Goal: Transaction & Acquisition: Book appointment/travel/reservation

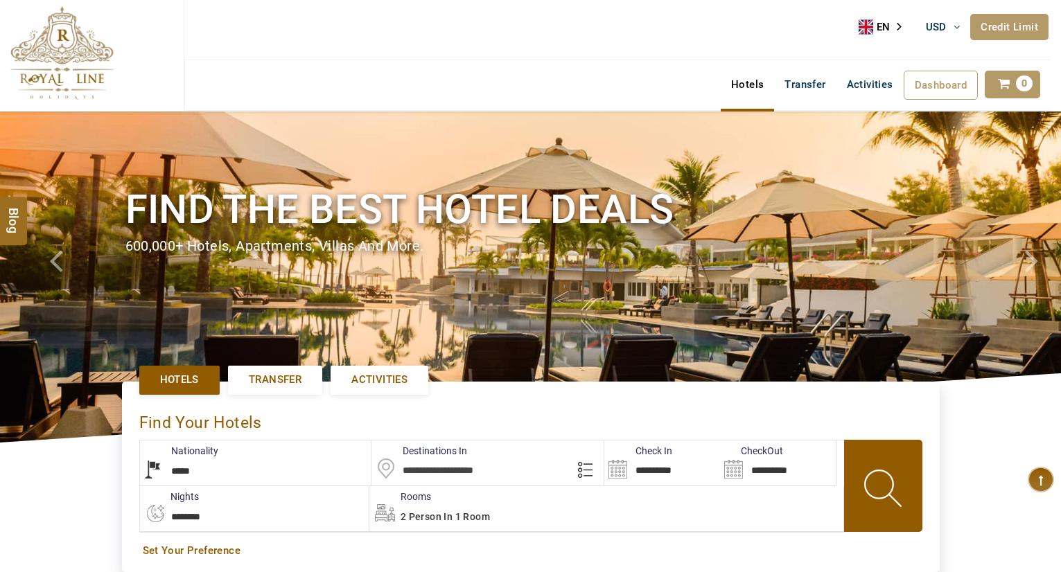
select select "*****"
select select "*"
click at [453, 473] on input "text" at bounding box center [487, 463] width 232 height 45
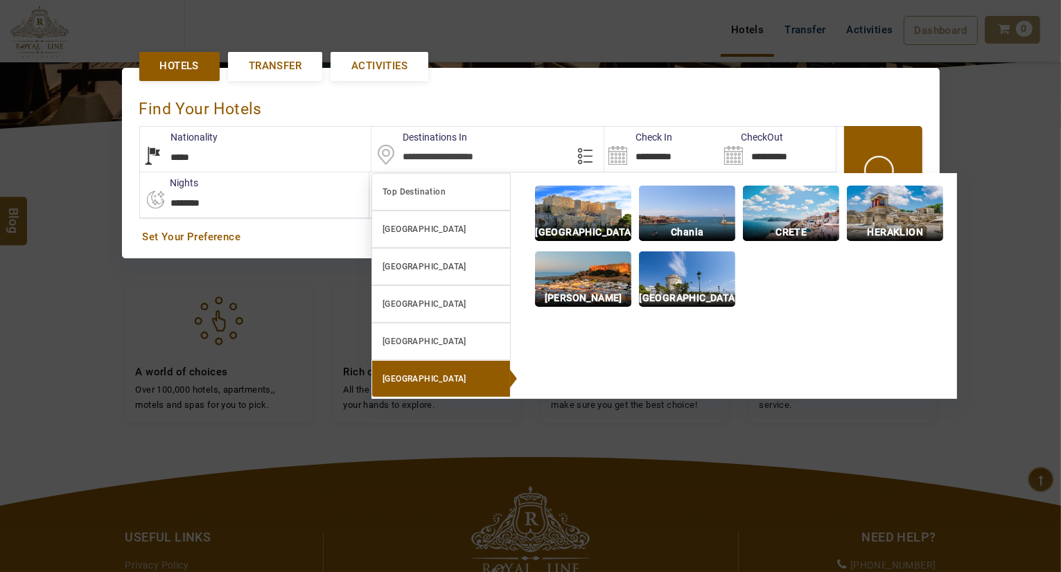
scroll to position [319, 0]
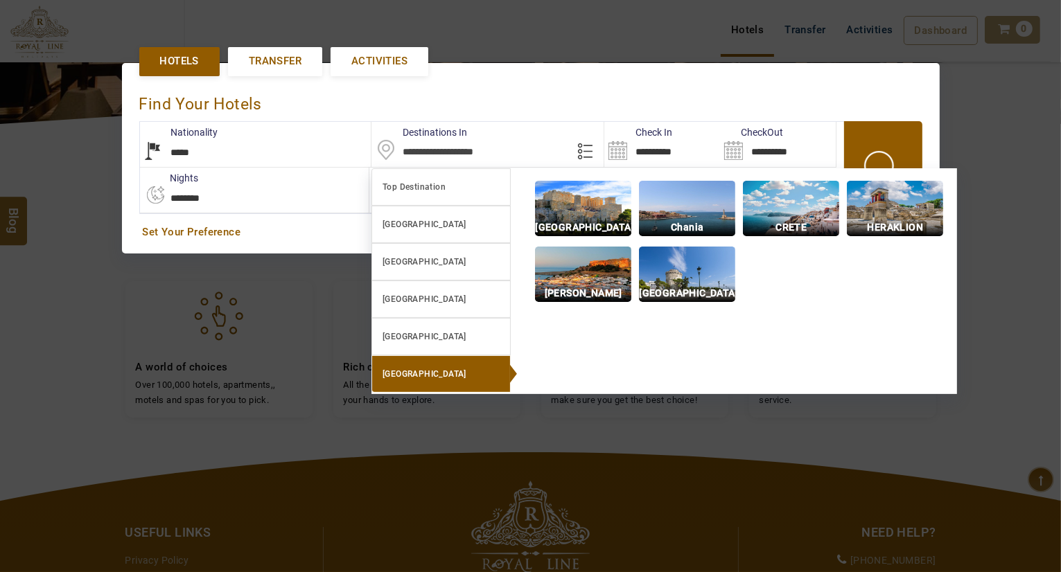
click at [453, 473] on div at bounding box center [530, 286] width 1061 height 572
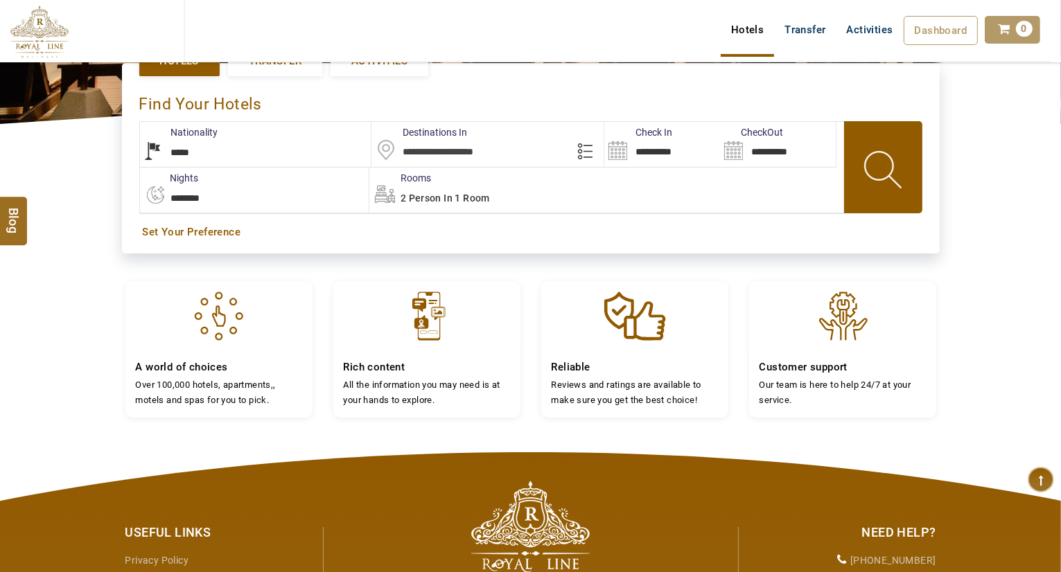
click at [453, 473] on div at bounding box center [530, 286] width 1061 height 572
click at [460, 151] on input "text" at bounding box center [487, 144] width 232 height 45
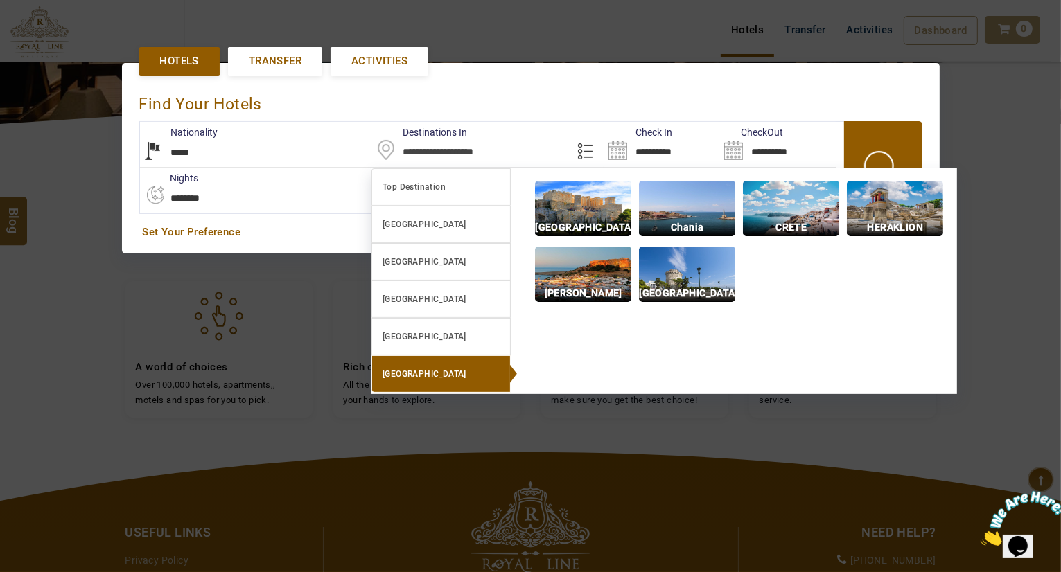
scroll to position [0, 0]
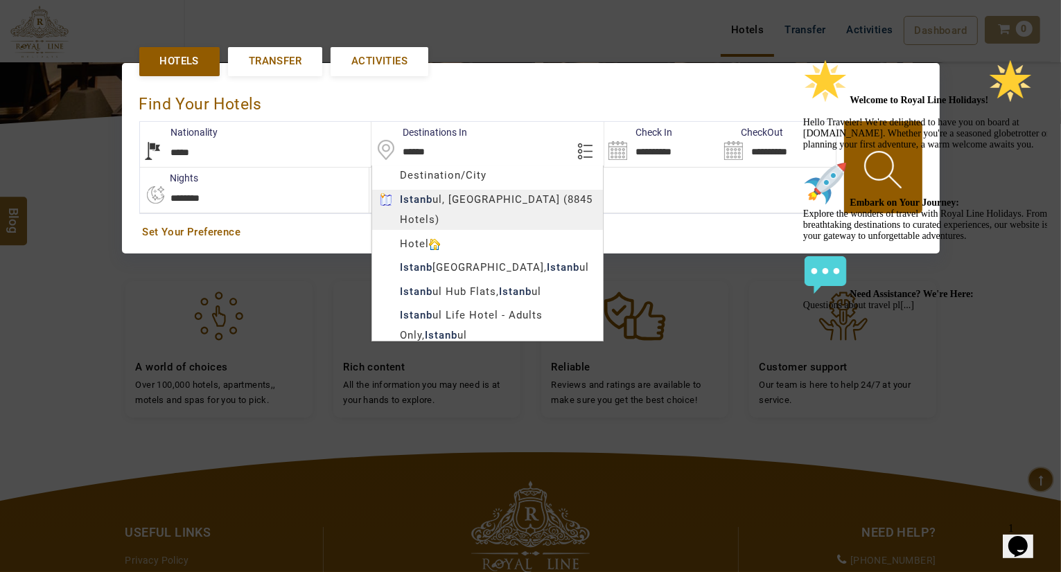
type input "********"
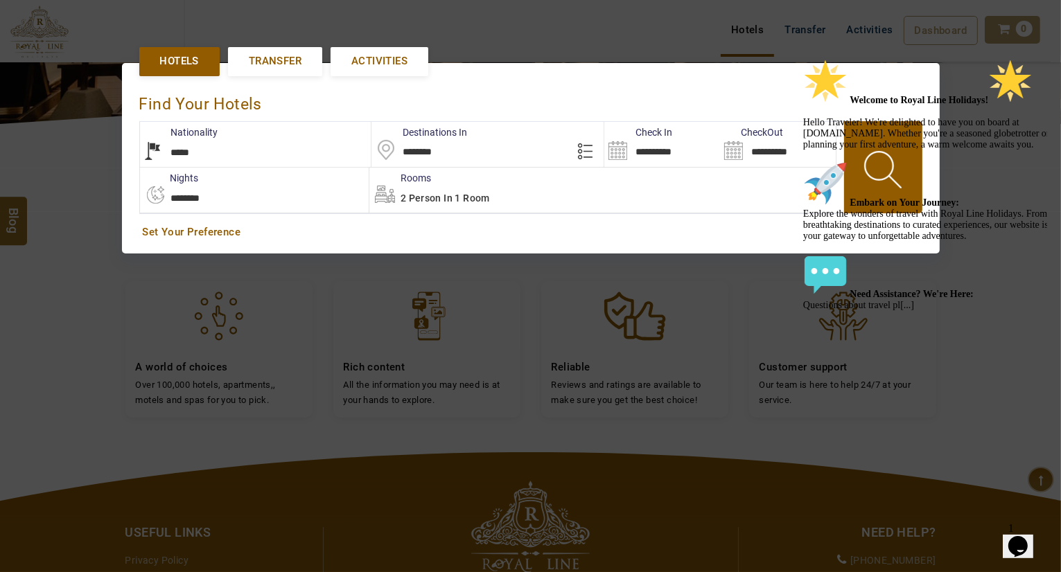
click at [455, 201] on body "EGYBOOK USD AED AED EUR € USD $ INR ₹ THB ฿ IDR Rp BHD BHD TRY ₺ Credit Limit E…" at bounding box center [530, 248] width 1061 height 1135
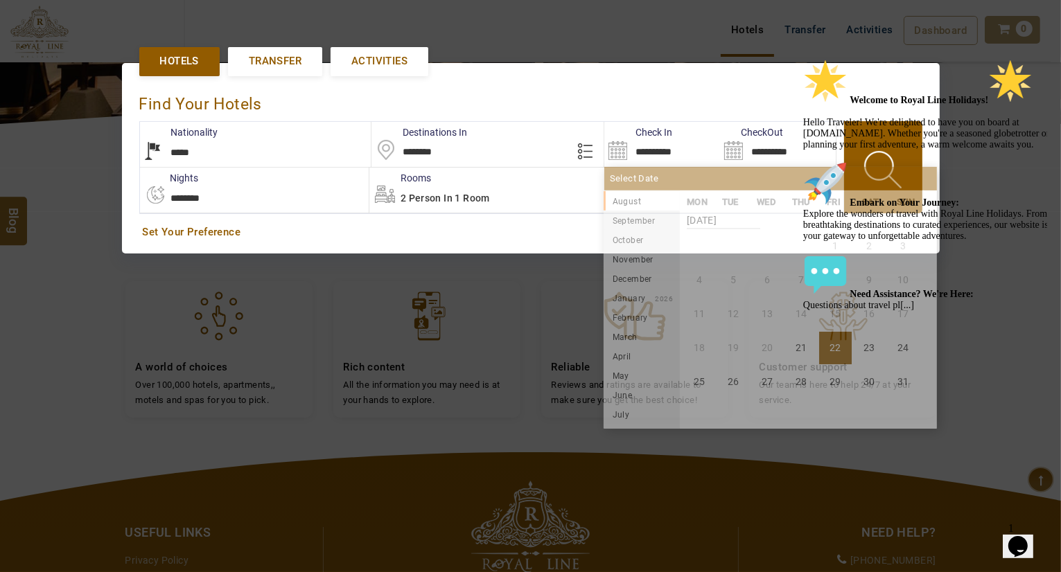
click at [680, 161] on input "**********" at bounding box center [662, 144] width 116 height 45
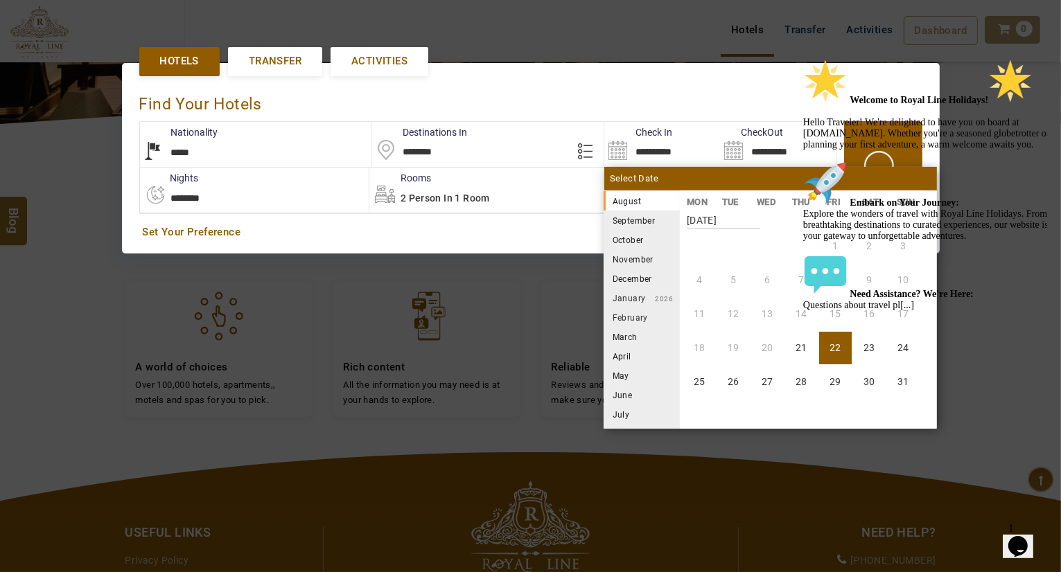
click at [803, 58] on icon "Chat attention grabber" at bounding box center [803, 58] width 0 height 0
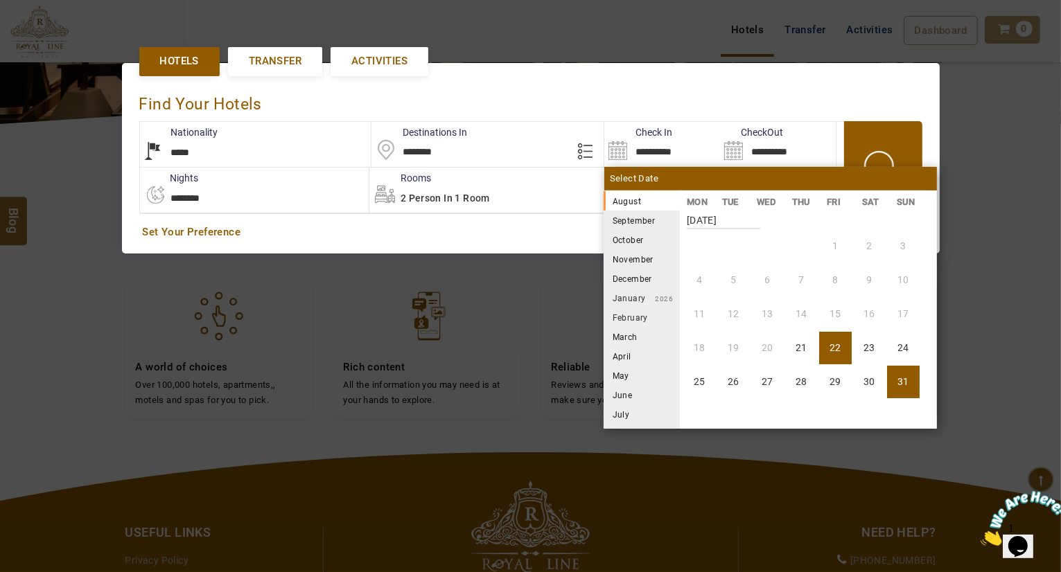
click at [901, 378] on li "31" at bounding box center [903, 382] width 33 height 33
type input "**********"
select select "*"
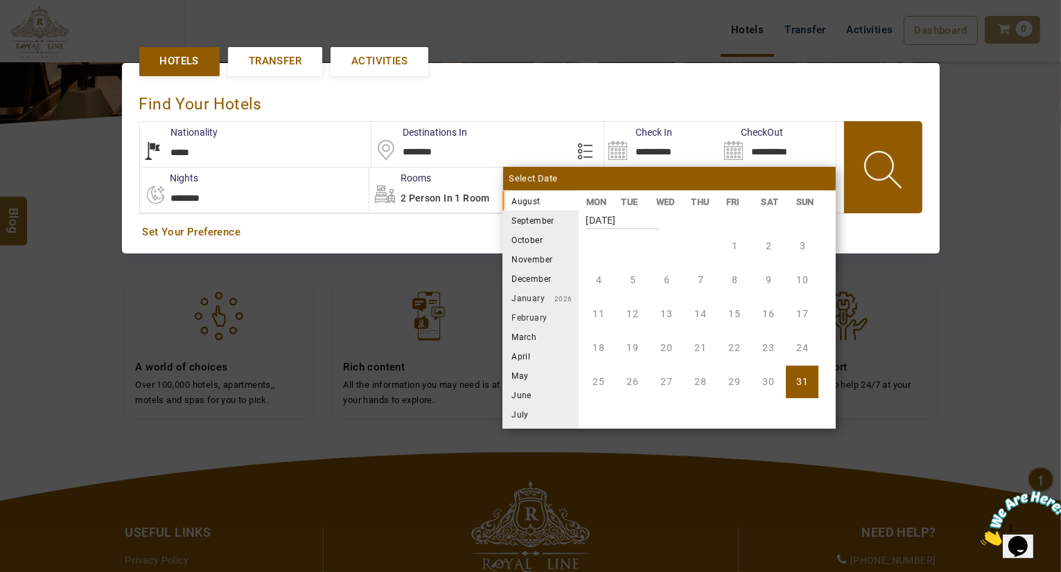
click at [907, 170] on span at bounding box center [884, 172] width 62 height 69
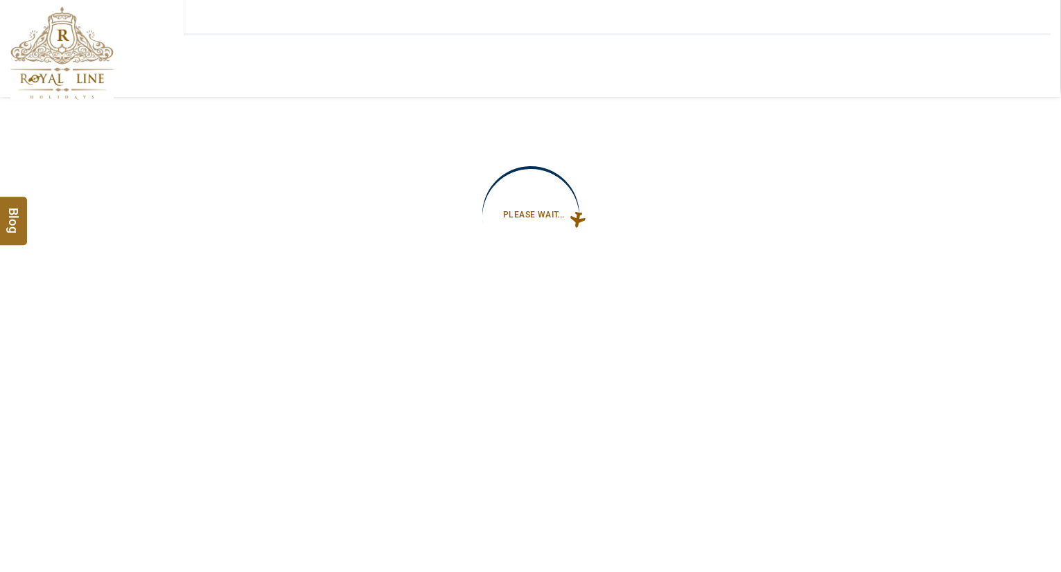
type input "**********"
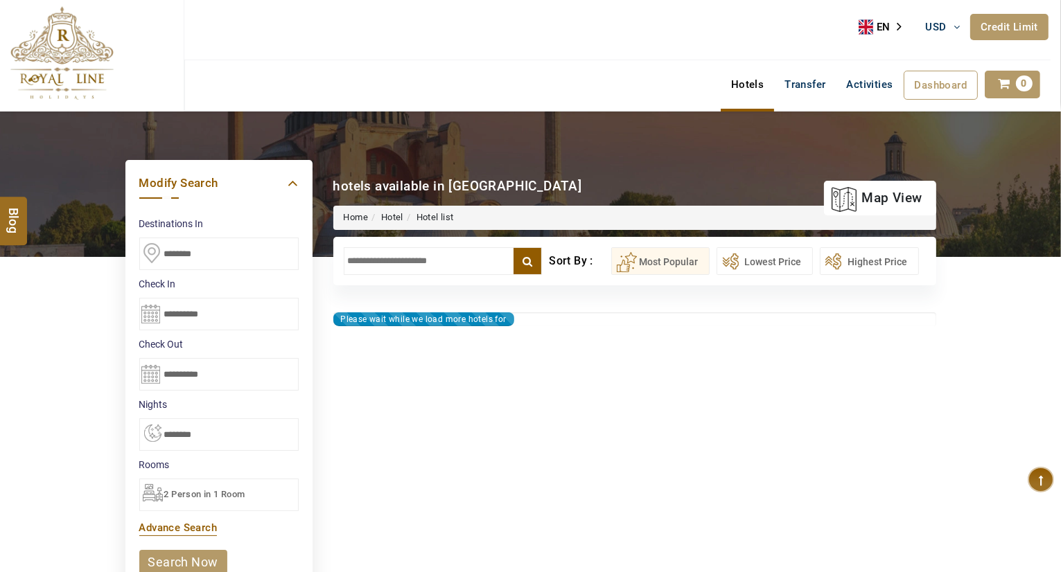
type input "**********"
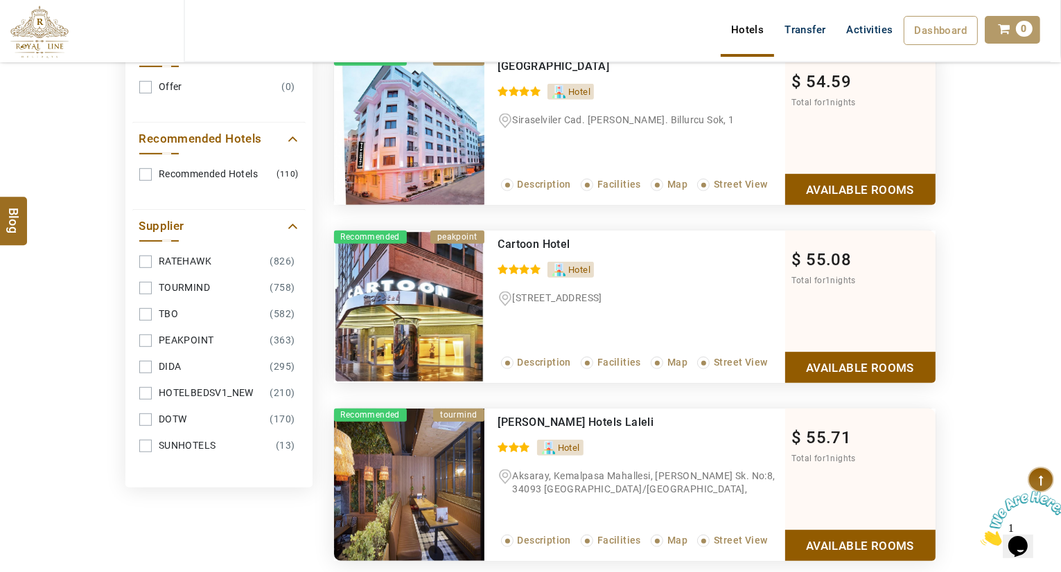
scroll to position [800, 0]
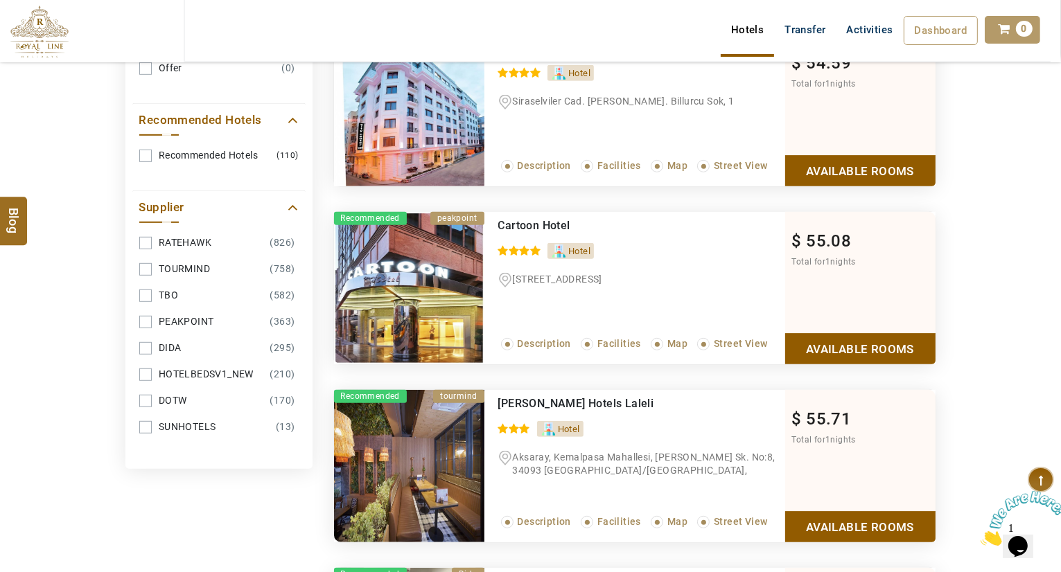
click at [209, 266] on link "TOURMIND (758)" at bounding box center [218, 269] width 159 height 26
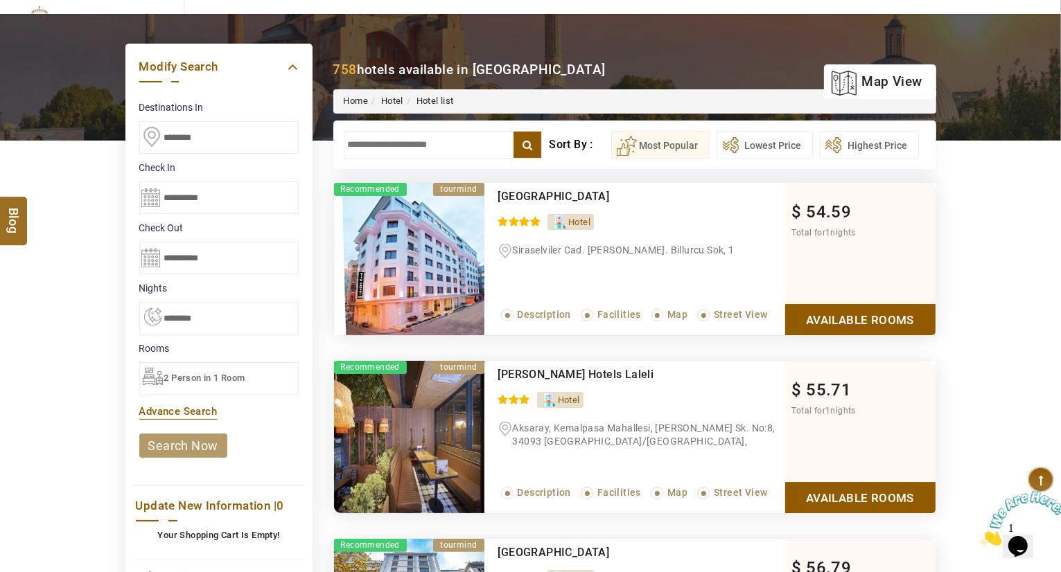
scroll to position [155, 0]
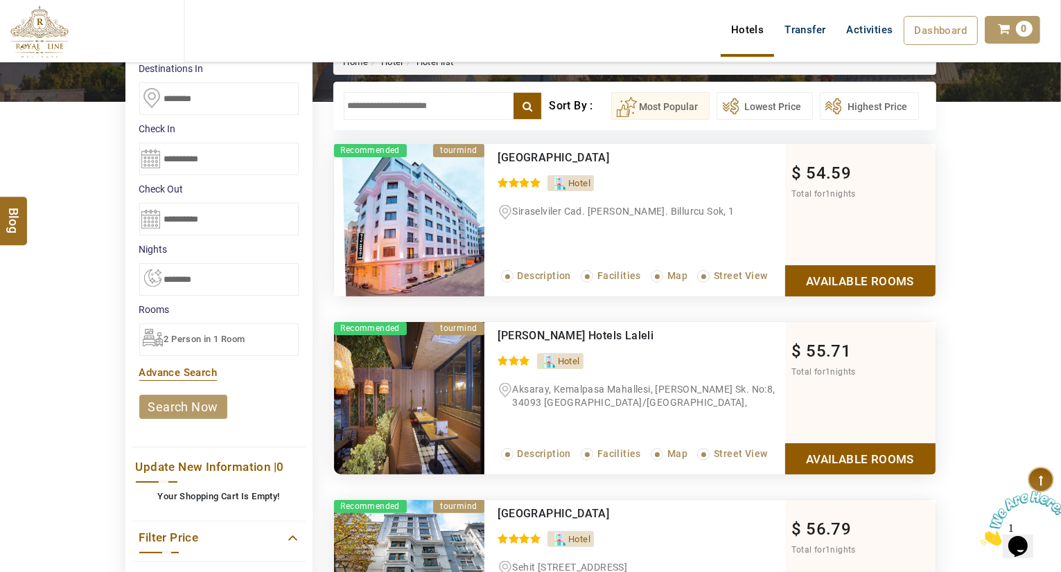
click at [848, 277] on link "Available Rooms" at bounding box center [860, 280] width 150 height 31
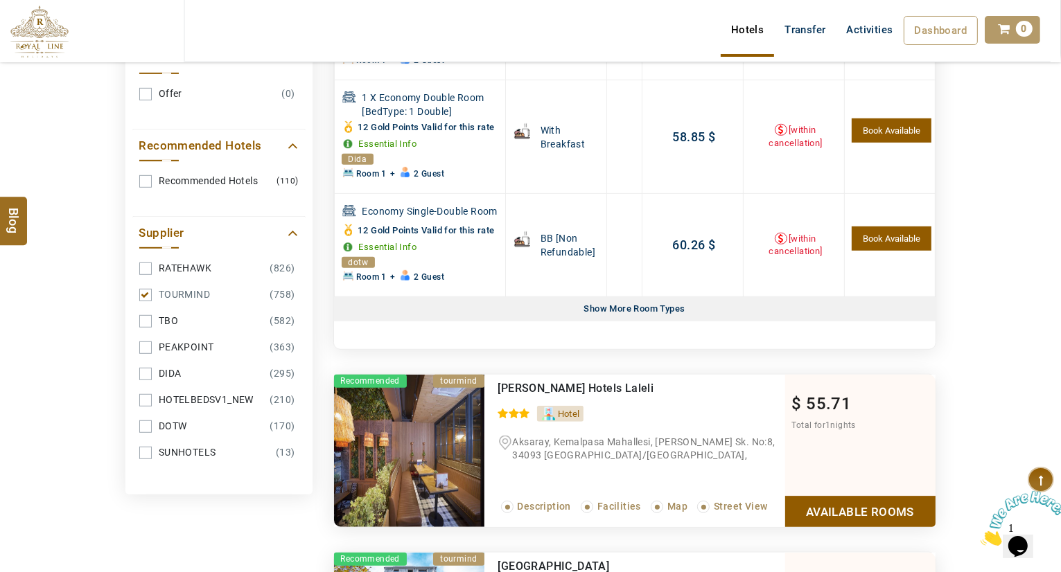
scroll to position [771, 0]
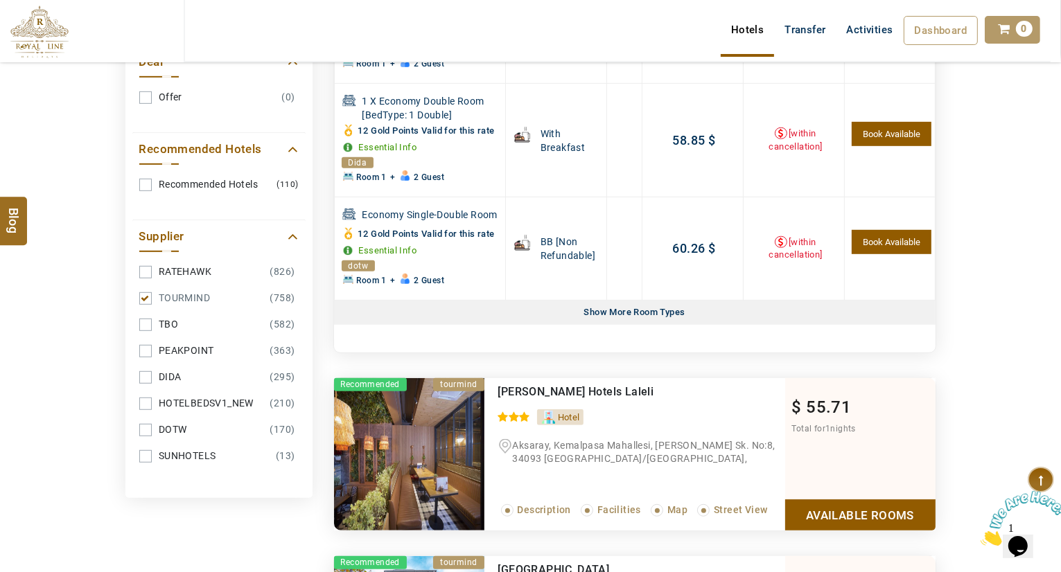
click at [604, 303] on div "Show More Room Types" at bounding box center [635, 313] width 112 height 24
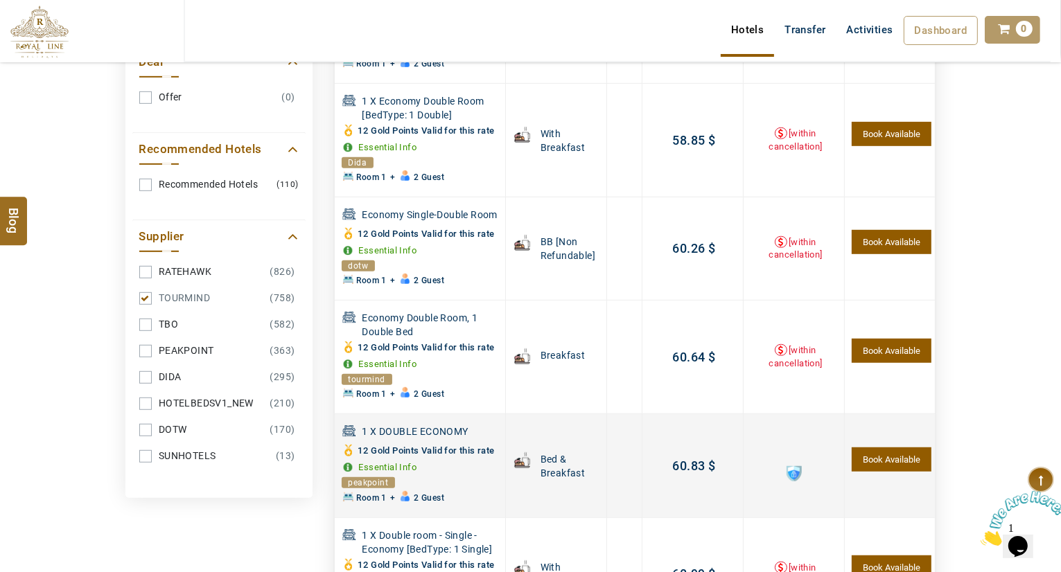
click at [793, 473] on span at bounding box center [794, 473] width 15 height 15
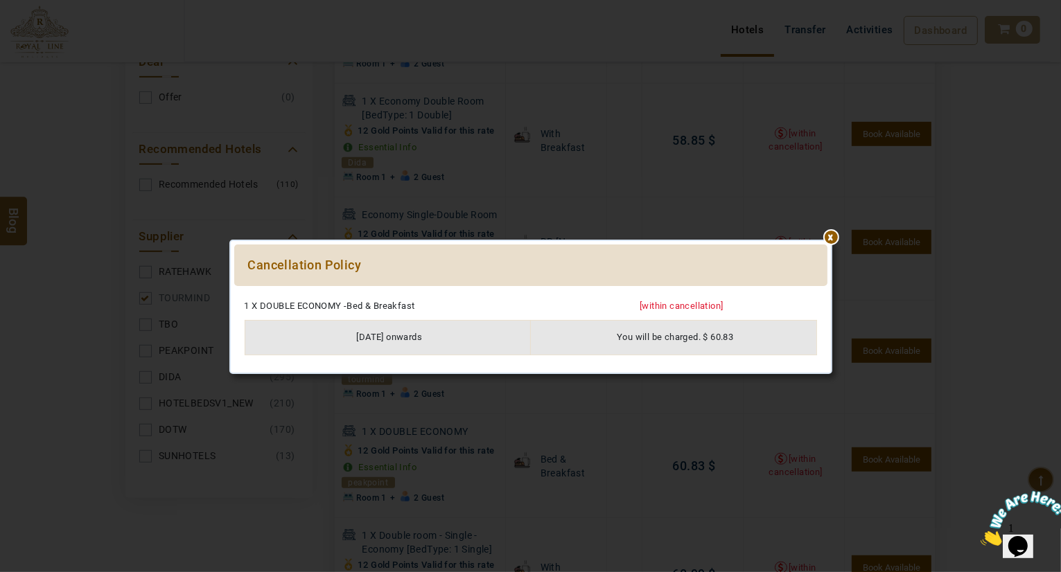
click at [828, 293] on div at bounding box center [530, 293] width 593 height 0
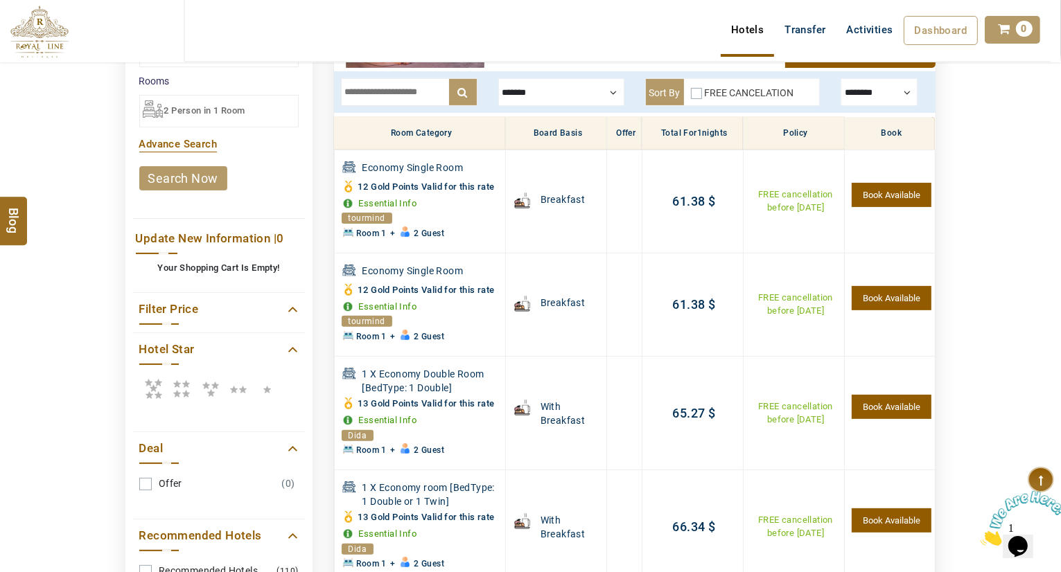
scroll to position [0, 0]
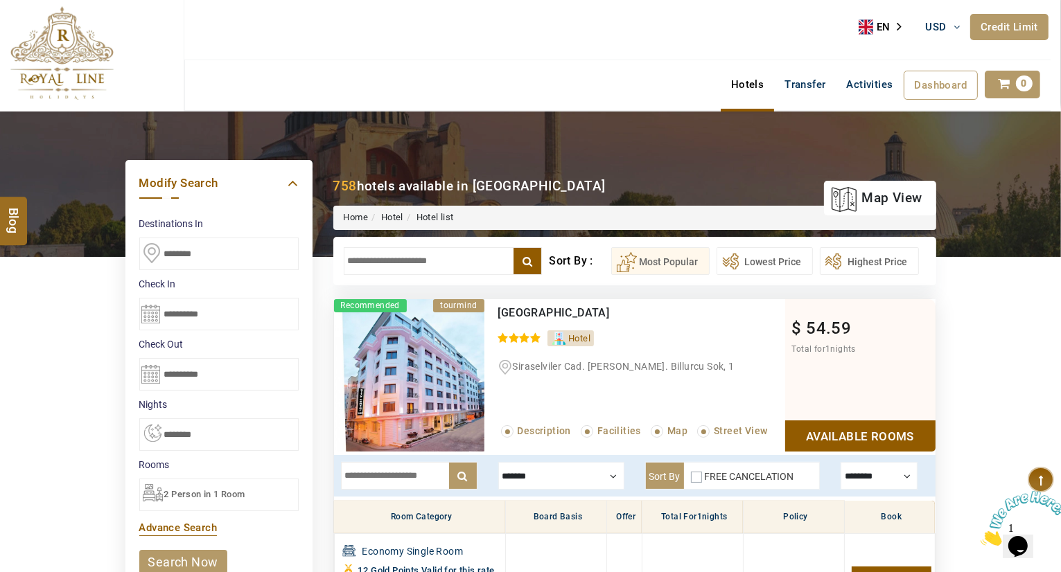
click at [218, 256] on input "********" at bounding box center [218, 254] width 159 height 33
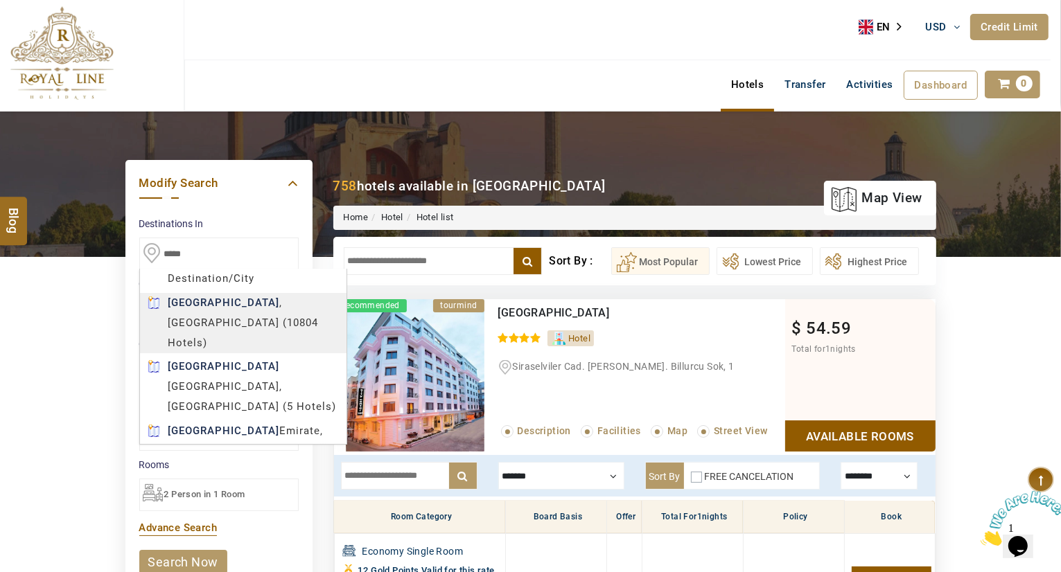
type input "*****"
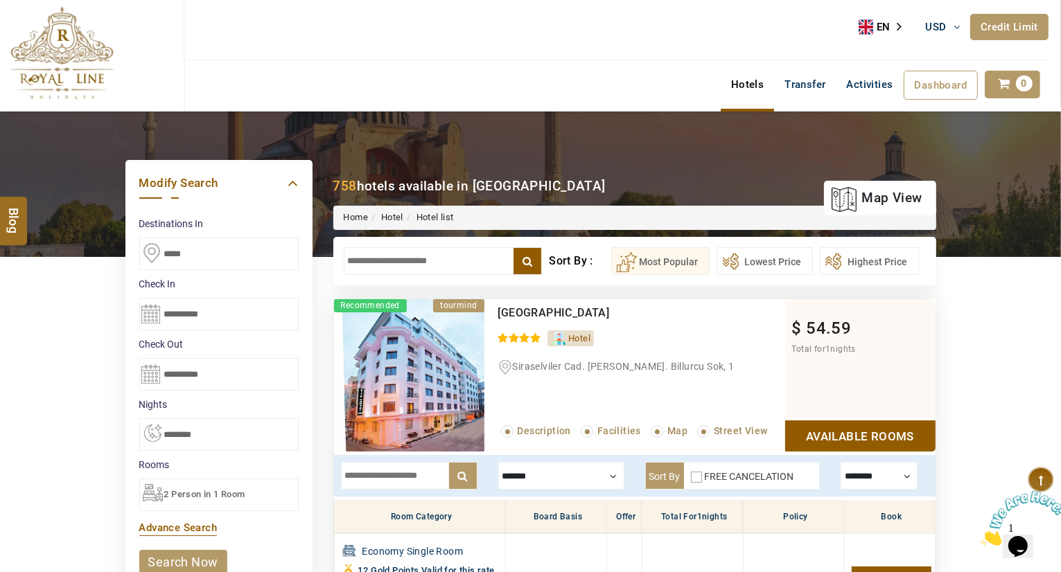
click at [175, 557] on link "search now" at bounding box center [183, 562] width 88 height 24
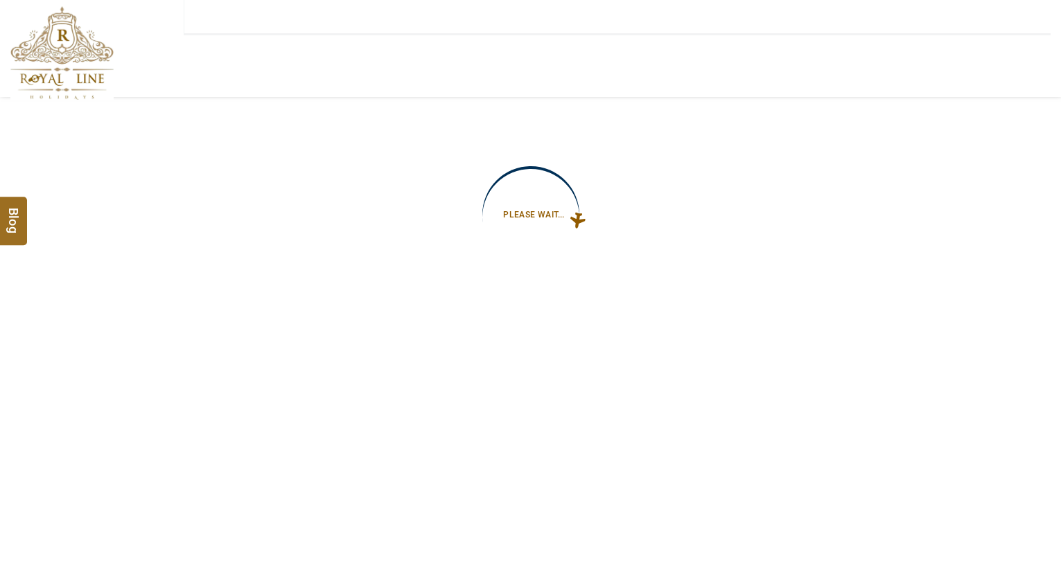
type input "**********"
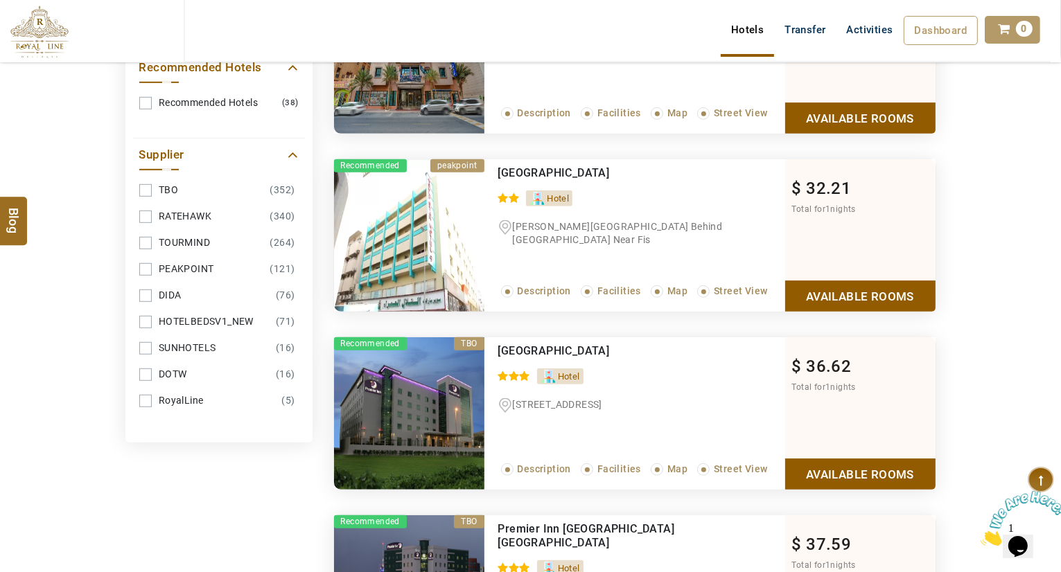
scroll to position [855, 0]
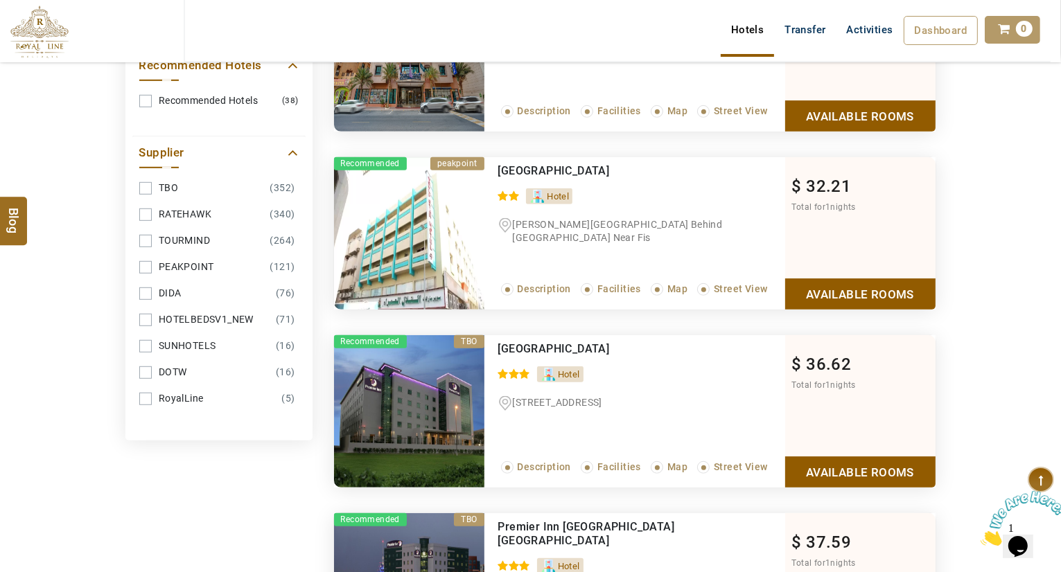
click at [144, 229] on link "TOURMIND (264)" at bounding box center [218, 241] width 159 height 26
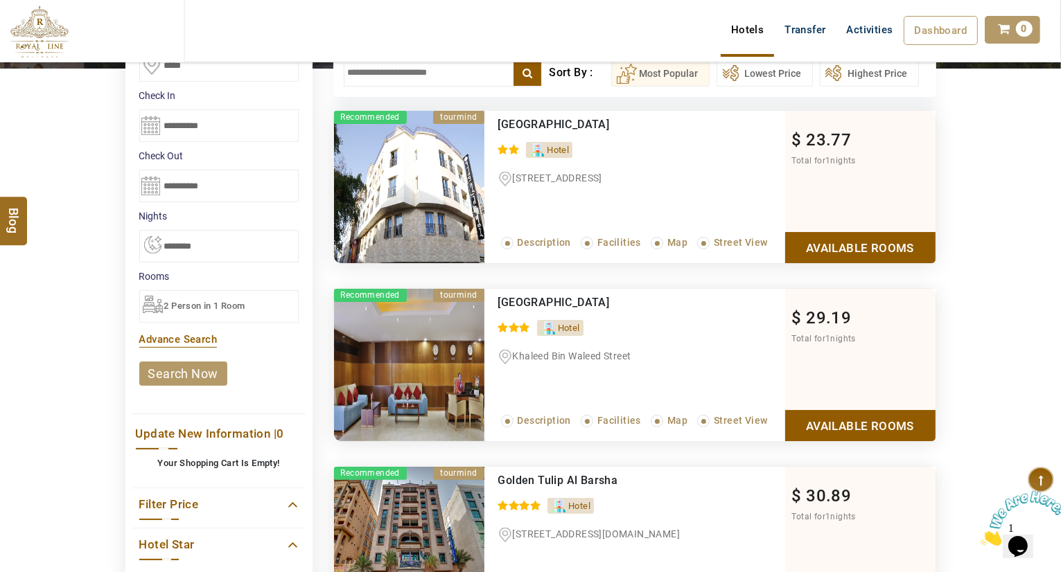
scroll to position [133, 0]
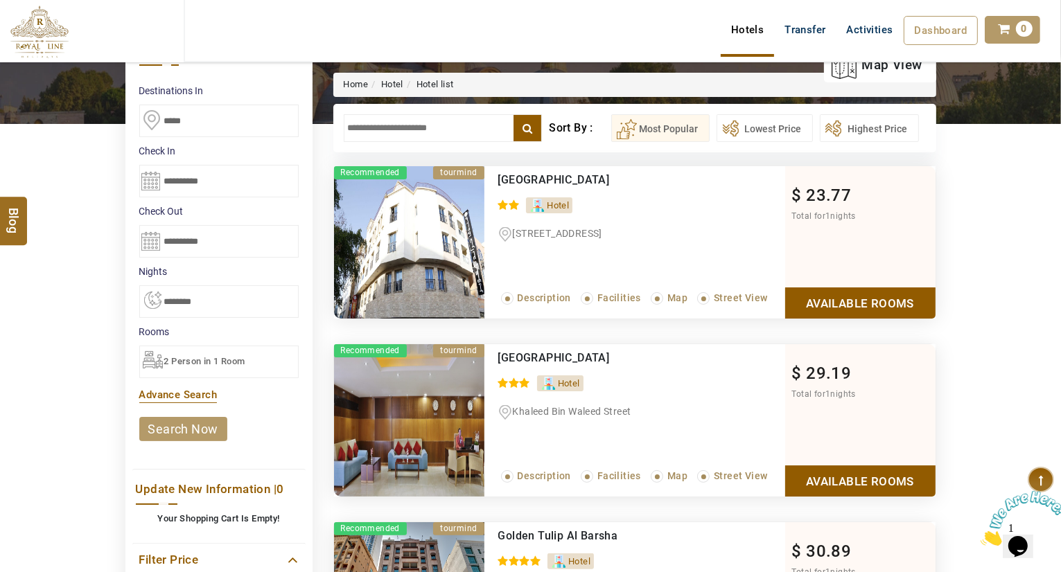
click at [848, 292] on link "Available Rooms" at bounding box center [860, 303] width 150 height 31
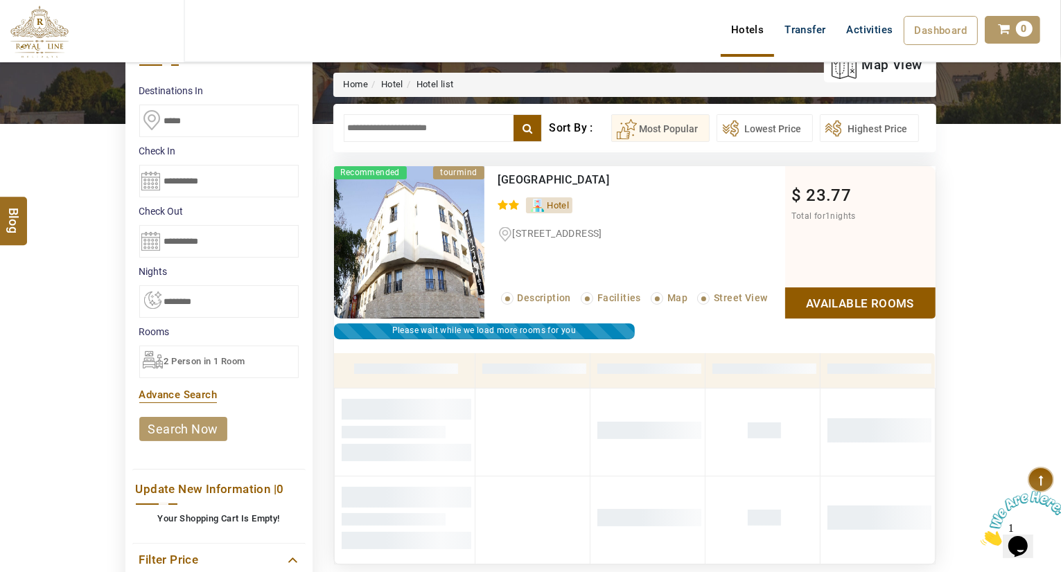
scroll to position [263, 0]
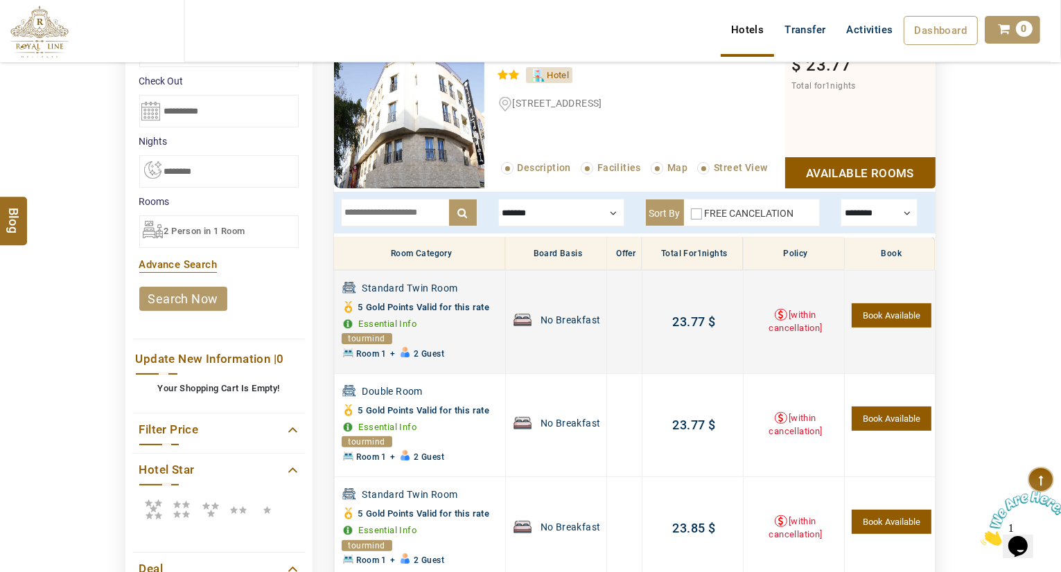
click at [800, 311] on span "[within cancellation]" at bounding box center [795, 322] width 53 height 24
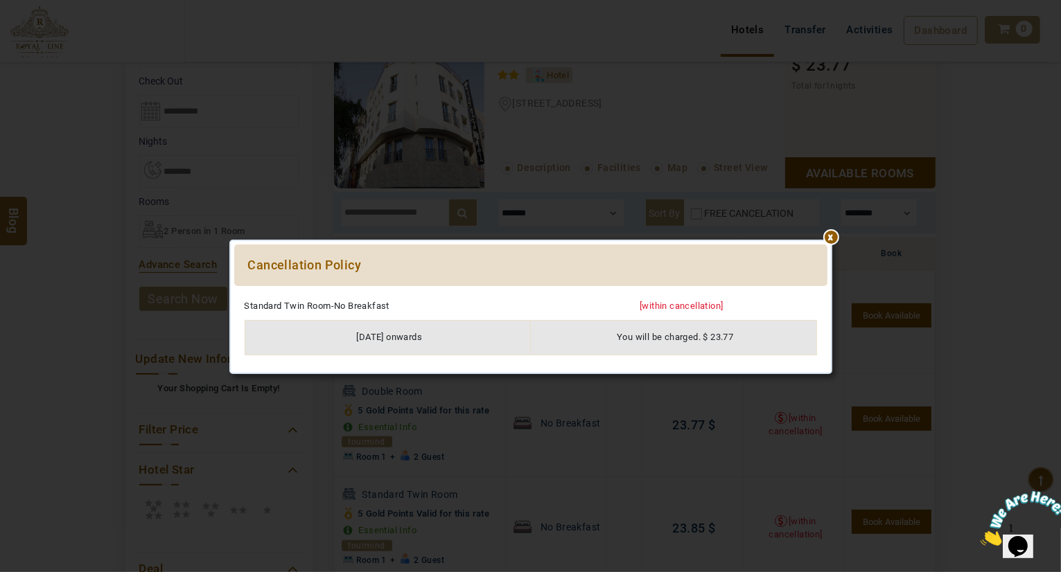
click at [828, 293] on div at bounding box center [530, 293] width 593 height 0
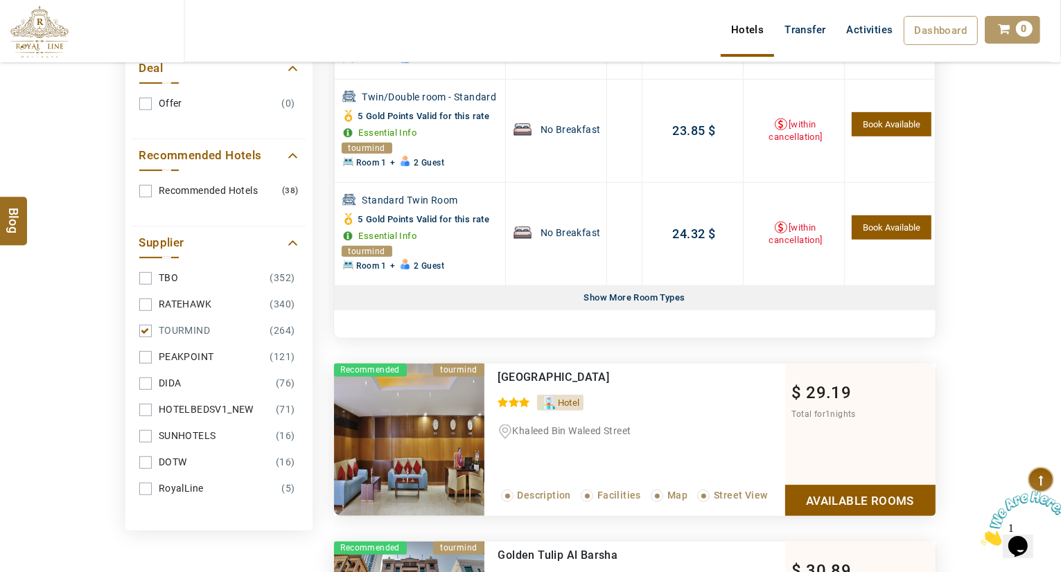
click at [777, 288] on div "Show More Room Types Show Less Rooms" at bounding box center [635, 298] width 602 height 24
click at [689, 292] on div "Show More Room Types" at bounding box center [635, 298] width 112 height 24
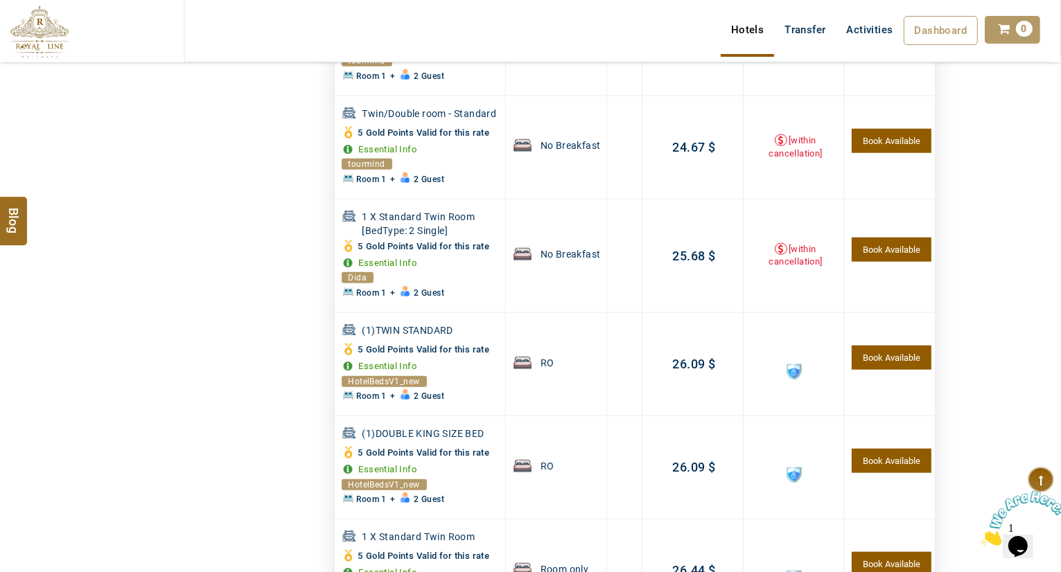
scroll to position [1766, 0]
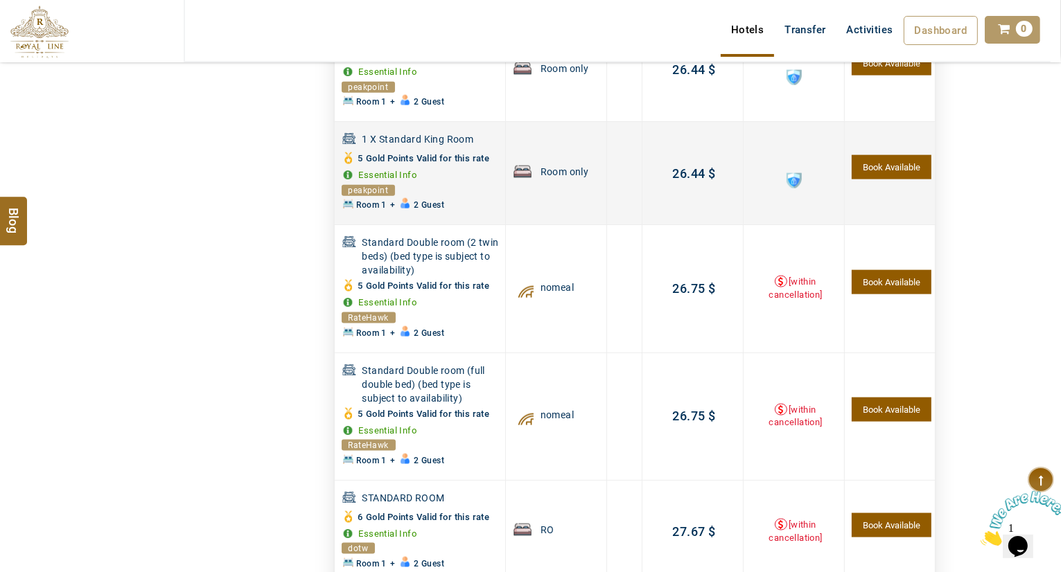
click at [785, 174] on td at bounding box center [793, 173] width 101 height 103
click at [790, 175] on span at bounding box center [794, 180] width 15 height 15
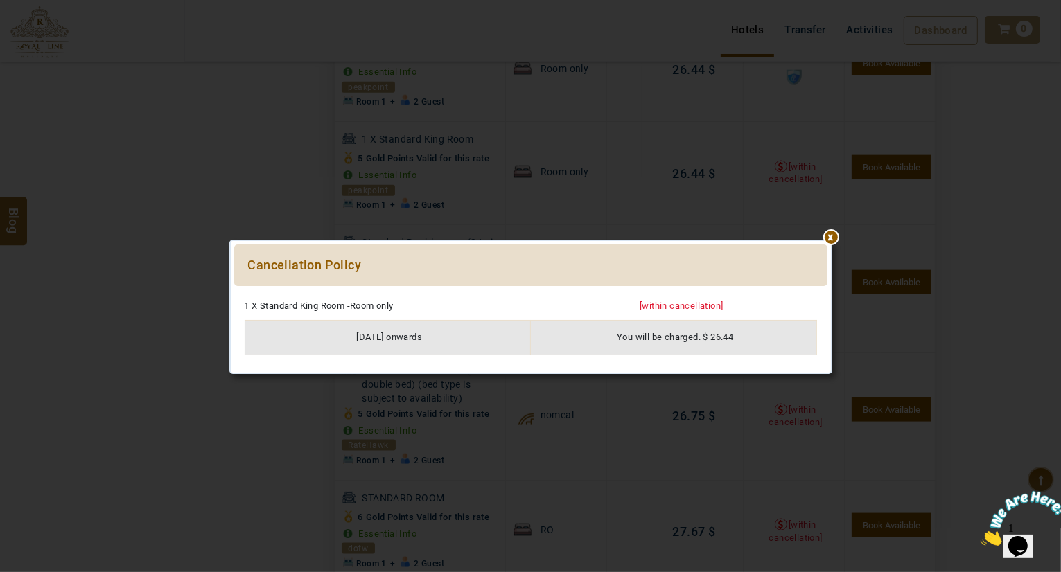
click at [828, 293] on div at bounding box center [530, 293] width 593 height 0
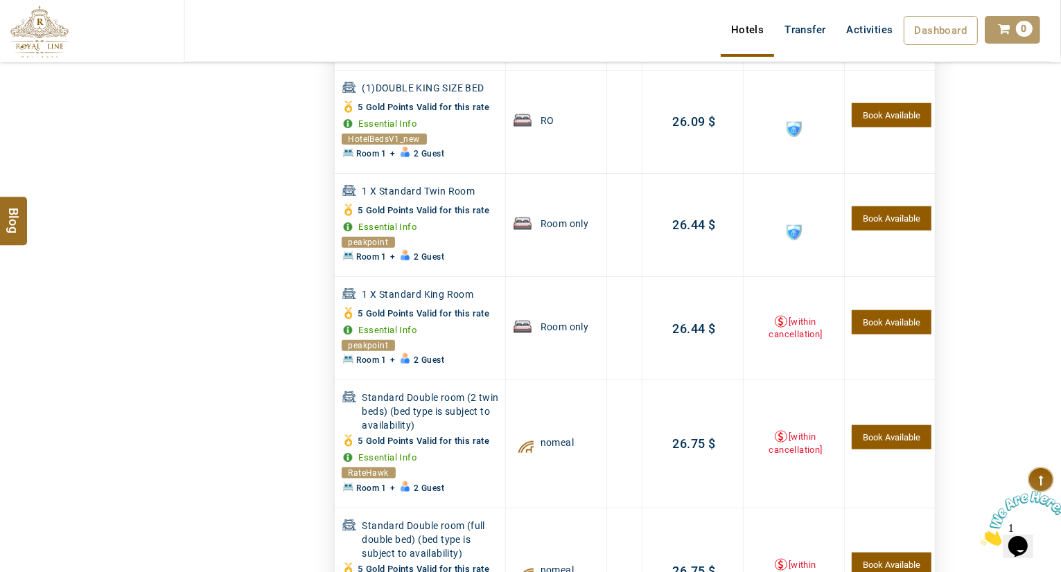
scroll to position [1585, 0]
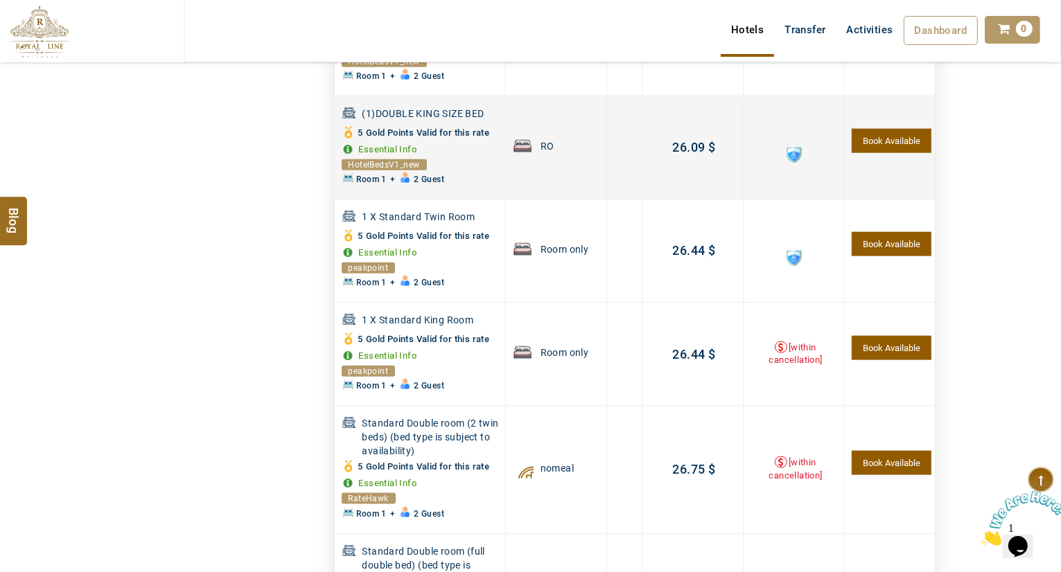
click at [793, 154] on span at bounding box center [794, 155] width 15 height 15
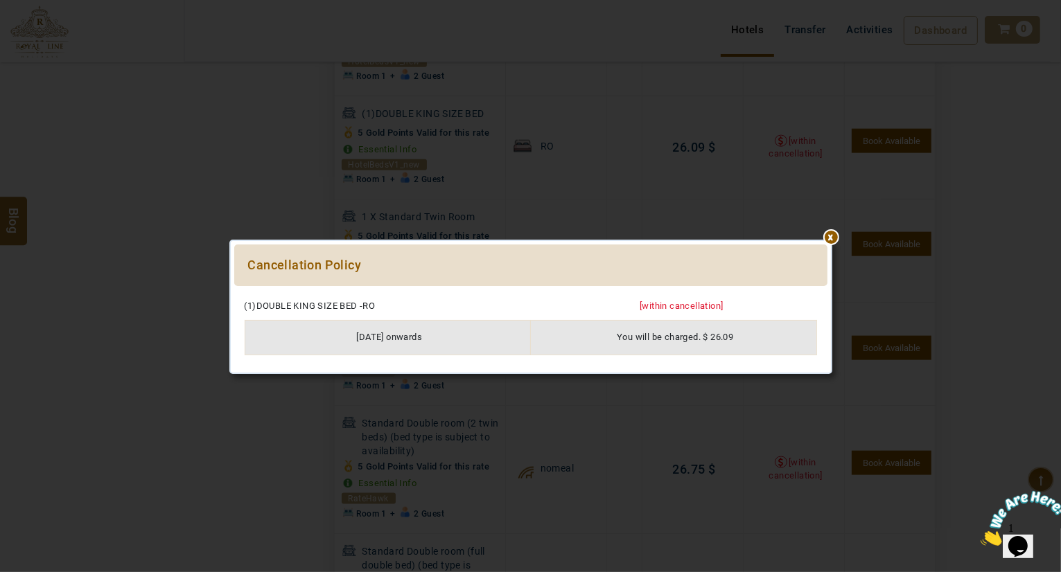
click at [828, 293] on div at bounding box center [530, 293] width 593 height 0
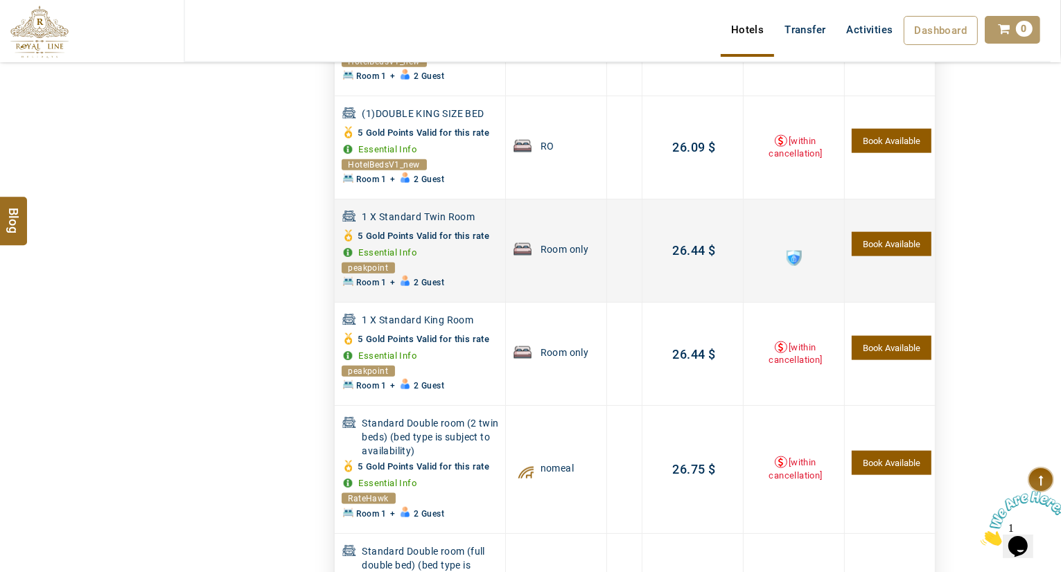
click at [787, 259] on span at bounding box center [794, 258] width 15 height 15
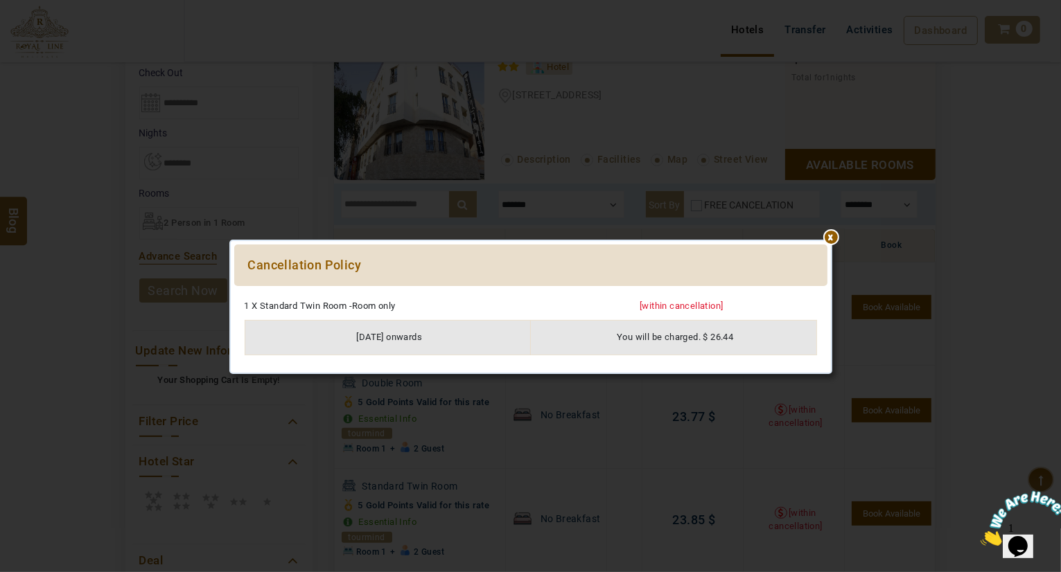
scroll to position [263, 0]
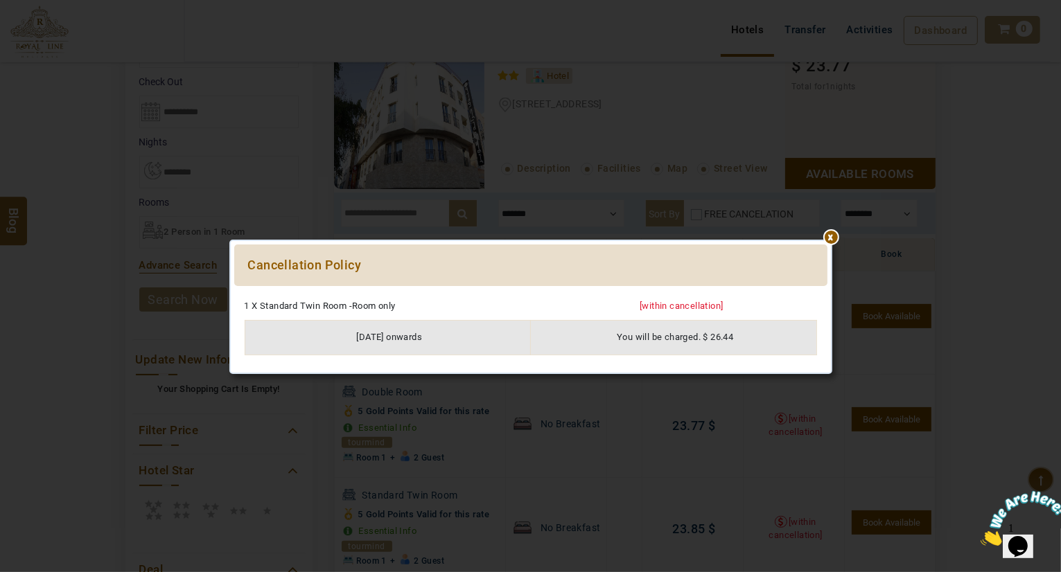
click at [828, 293] on div at bounding box center [530, 293] width 593 height 0
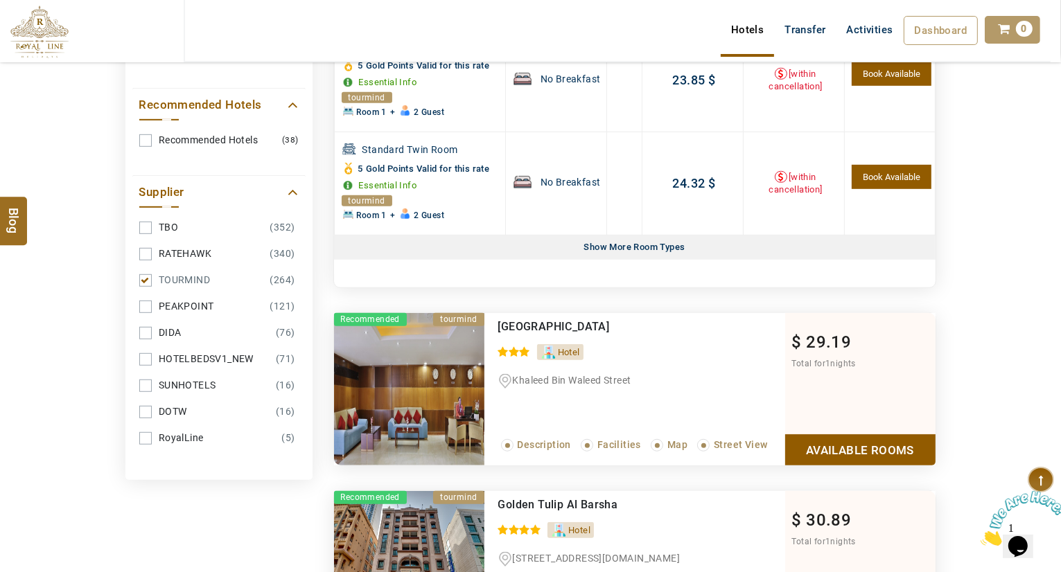
scroll to position [769, 0]
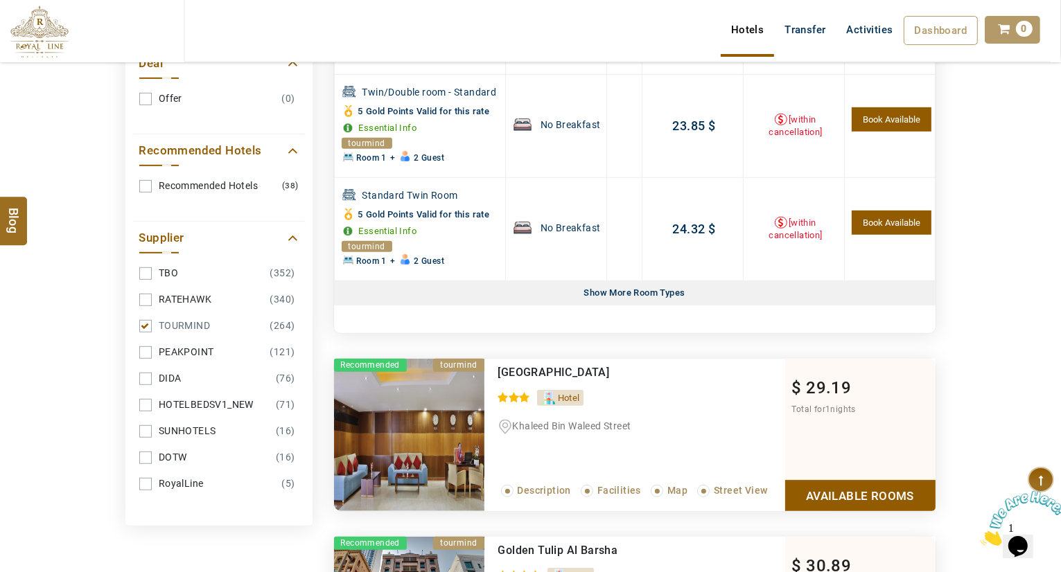
click at [617, 292] on div "Show More Room Types" at bounding box center [635, 293] width 112 height 24
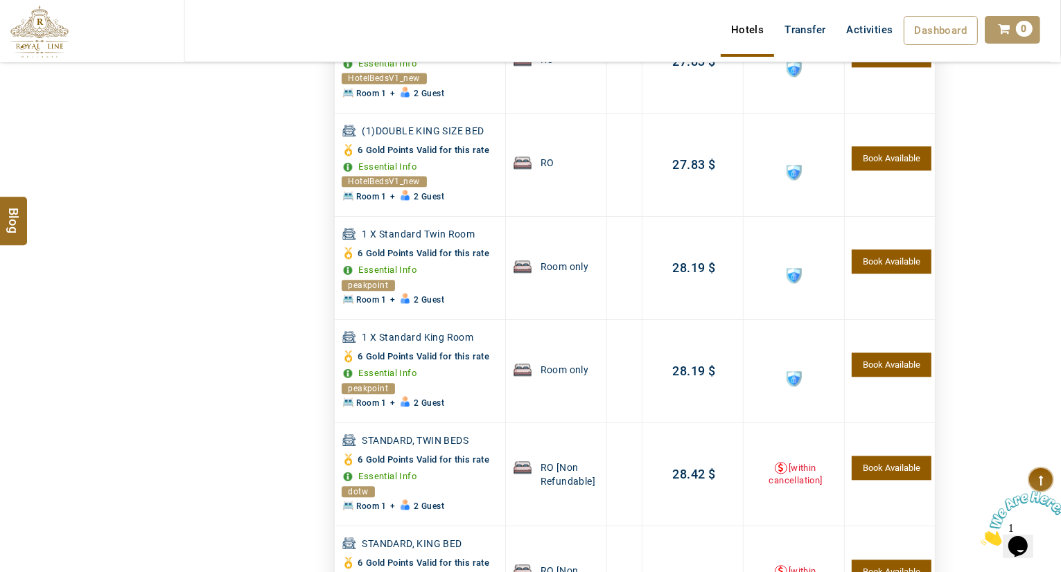
scroll to position [3138, 0]
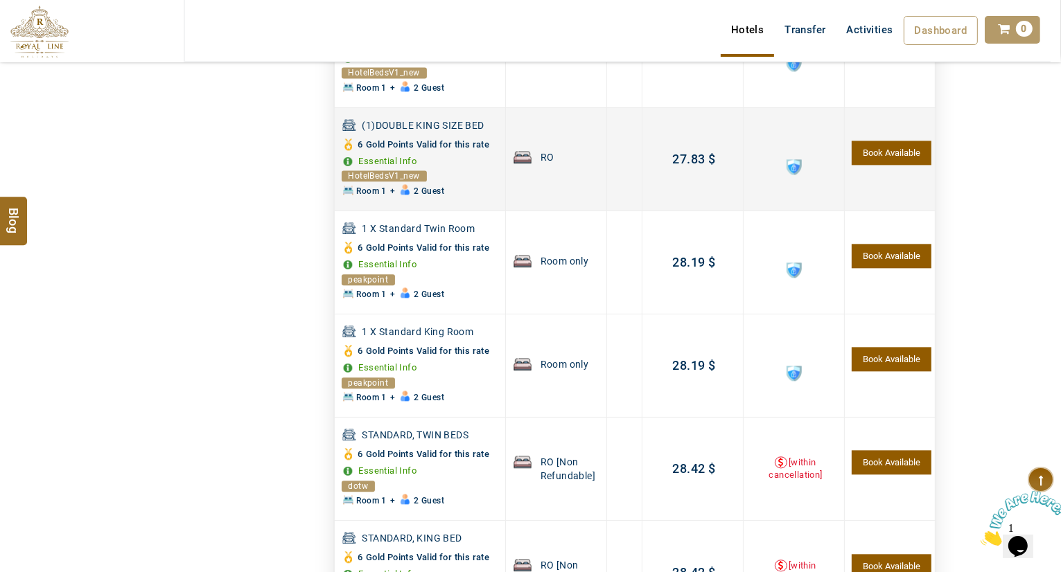
click at [793, 170] on span at bounding box center [794, 166] width 15 height 15
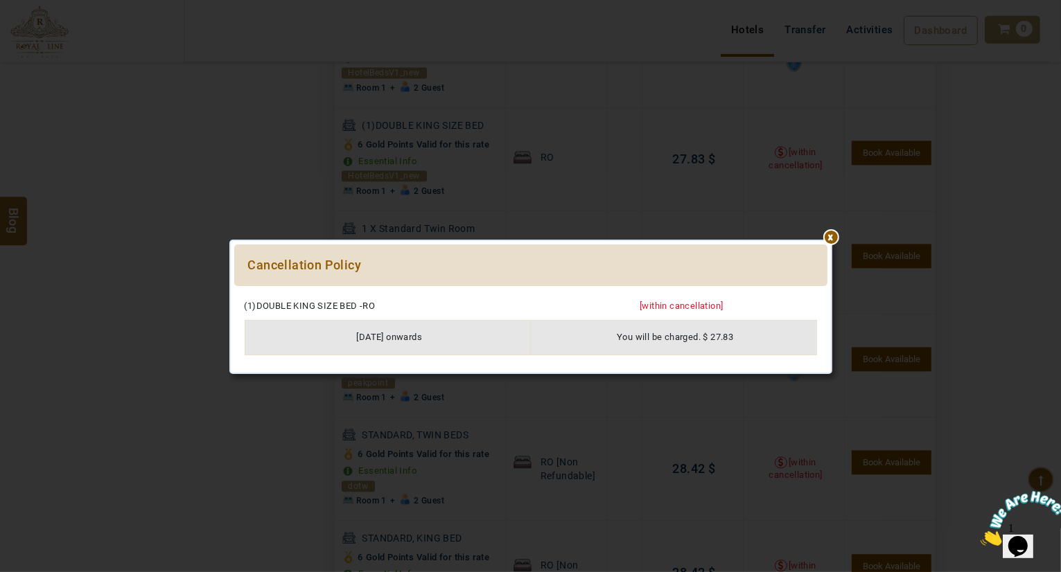
click at [828, 293] on div at bounding box center [530, 293] width 593 height 0
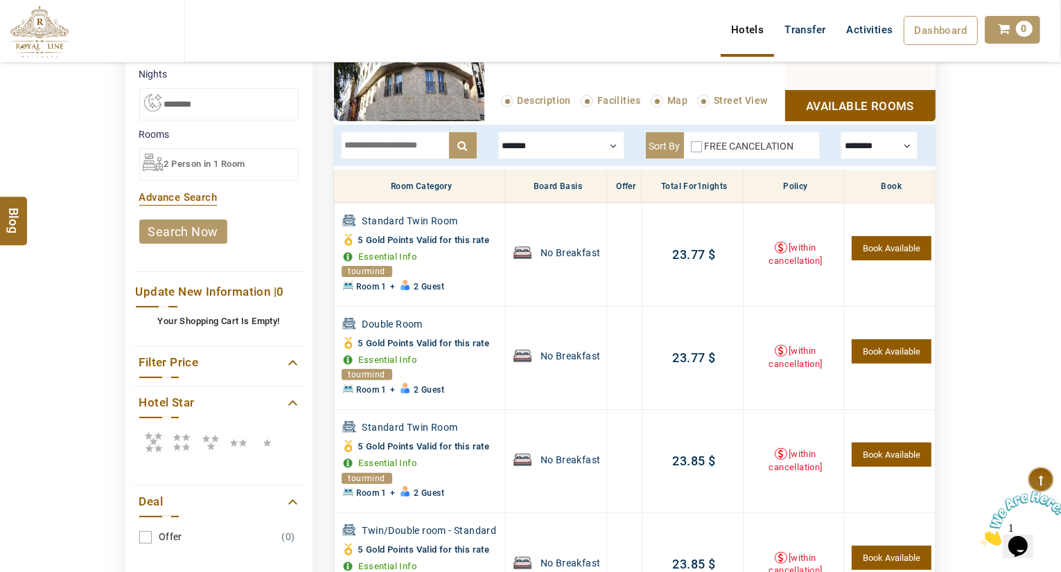
scroll to position [306, 0]
